Goal: Task Accomplishment & Management: Manage account settings

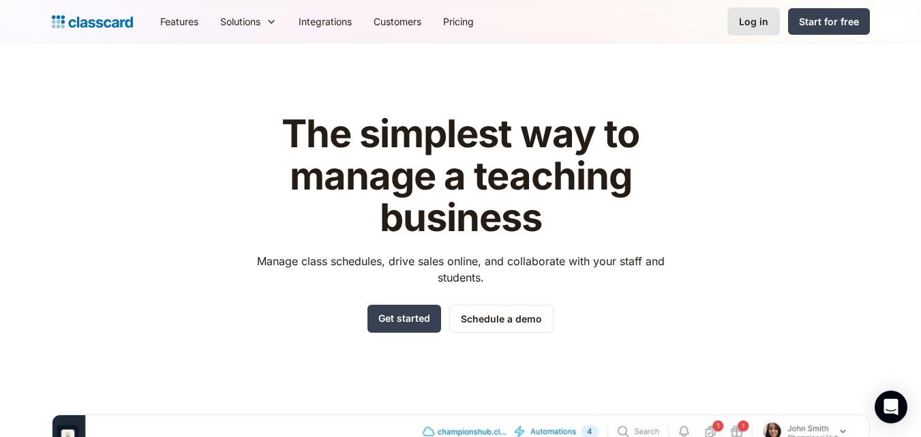
click at [763, 25] on div "Log in" at bounding box center [753, 21] width 29 height 14
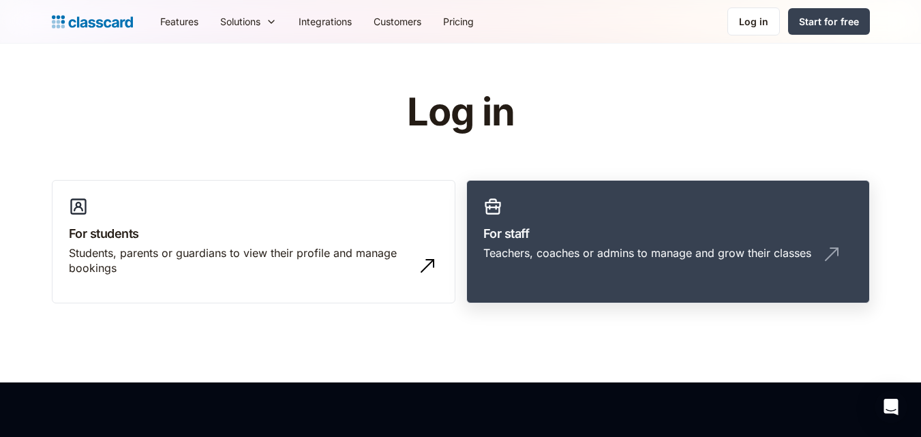
click at [548, 241] on h3 "For staff" at bounding box center [669, 233] width 370 height 18
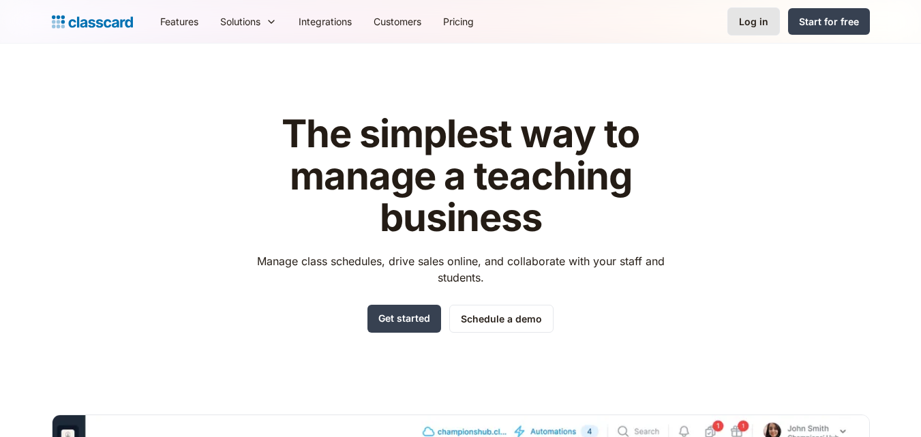
click at [745, 21] on div "Log in" at bounding box center [753, 21] width 29 height 14
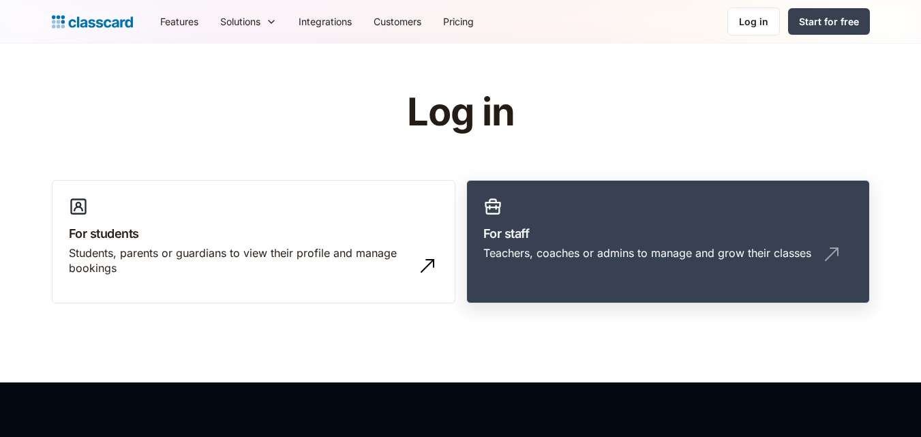
click at [526, 242] on h3 "For staff" at bounding box center [669, 233] width 370 height 18
